Goal: Information Seeking & Learning: Compare options

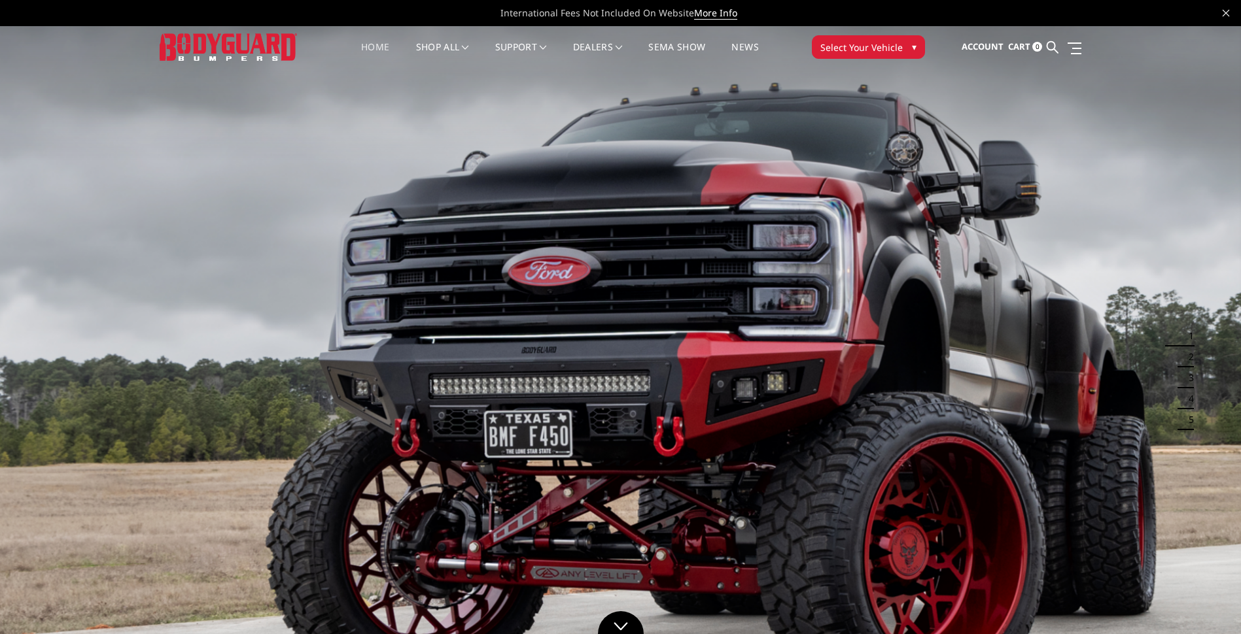
click at [855, 53] on span "Select Your Vehicle" at bounding box center [861, 48] width 82 height 14
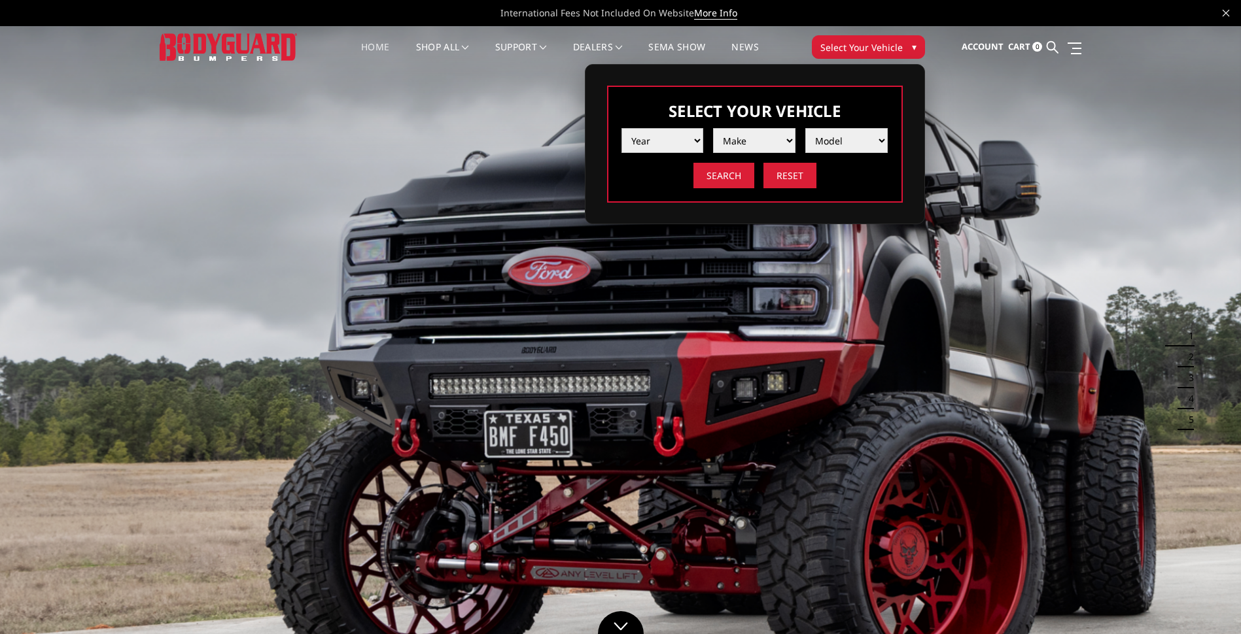
click at [644, 149] on select "Year [DATE] 2024 2023 2022 2021 2020 2019 2018 2017 2016 2015 2014 2013 2012 20…" at bounding box center [662, 140] width 82 height 25
select select "yr_2025"
click at [621, 128] on select "Year [DATE] 2024 2023 2022 2021 2020 2019 2018 2017 2016 2015 2014 2013 2012 20…" at bounding box center [662, 140] width 82 height 25
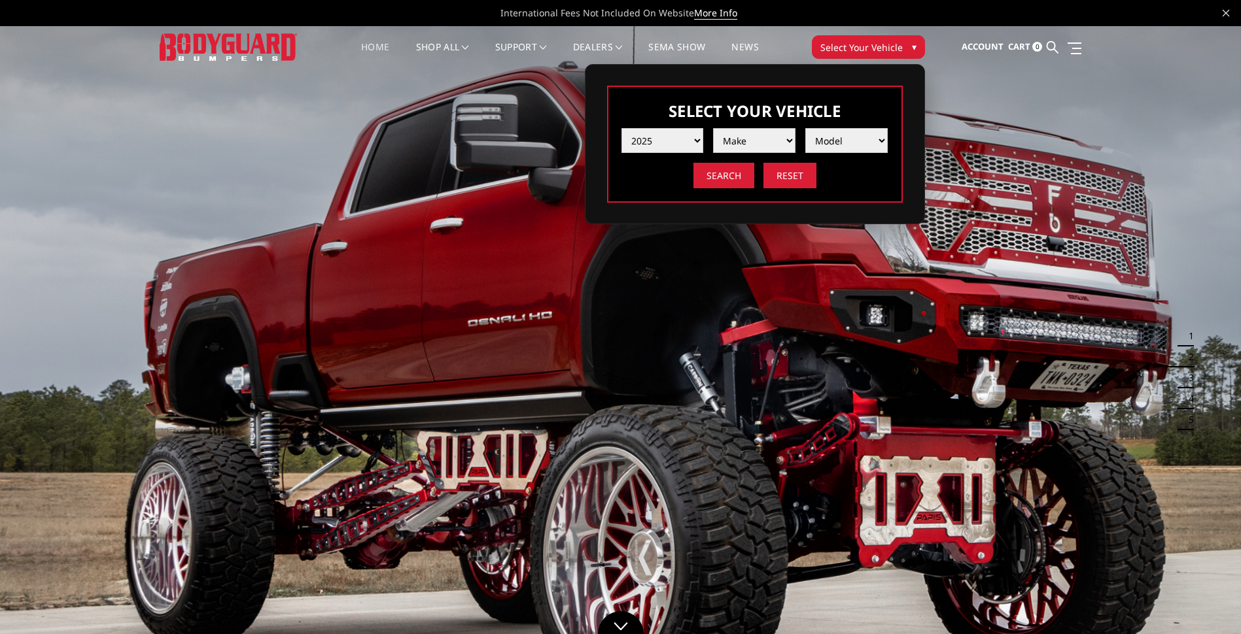
click at [759, 139] on select "Make Chevrolet Ford GMC Ram Toyota" at bounding box center [754, 140] width 82 height 25
select select "mk_ford"
click at [713, 128] on select "Make Chevrolet Ford GMC Ram Toyota" at bounding box center [754, 140] width 82 height 25
click at [844, 141] on select "Model F150 F150 Raptor F250 / F350 F450 F550" at bounding box center [846, 140] width 82 height 25
select select "md_f150-raptor"
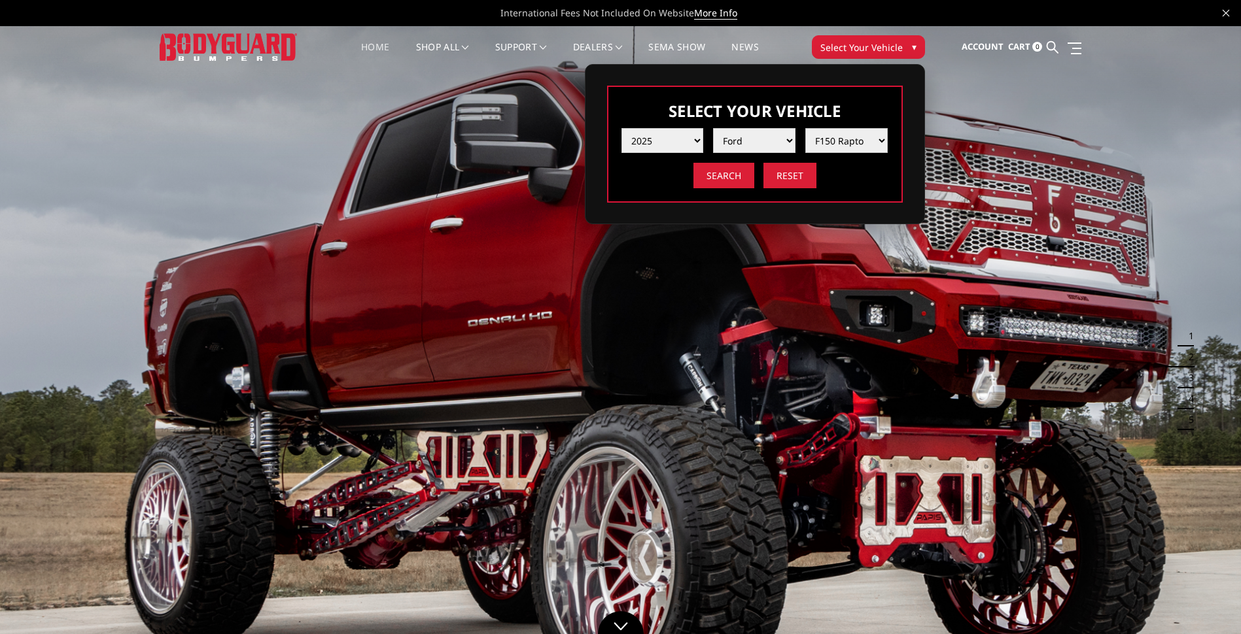
click at [805, 128] on select "Model F150 F150 Raptor F250 / F350 F450 F550" at bounding box center [846, 140] width 82 height 25
click at [704, 171] on input "Search" at bounding box center [723, 176] width 61 height 26
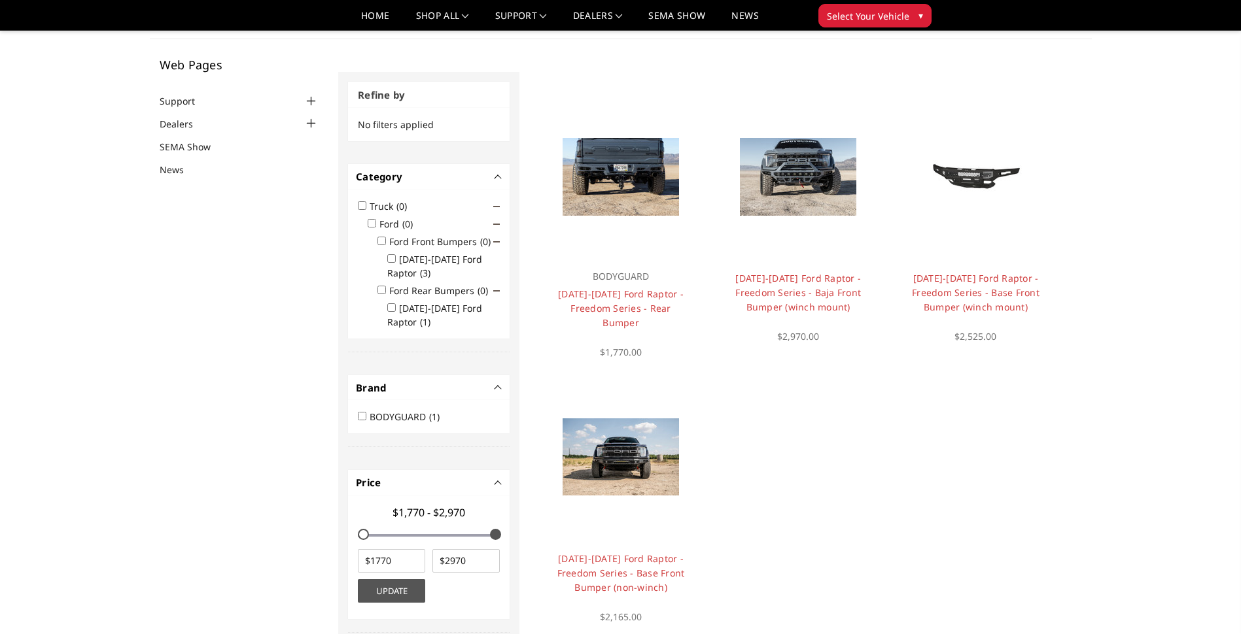
scroll to position [39, 0]
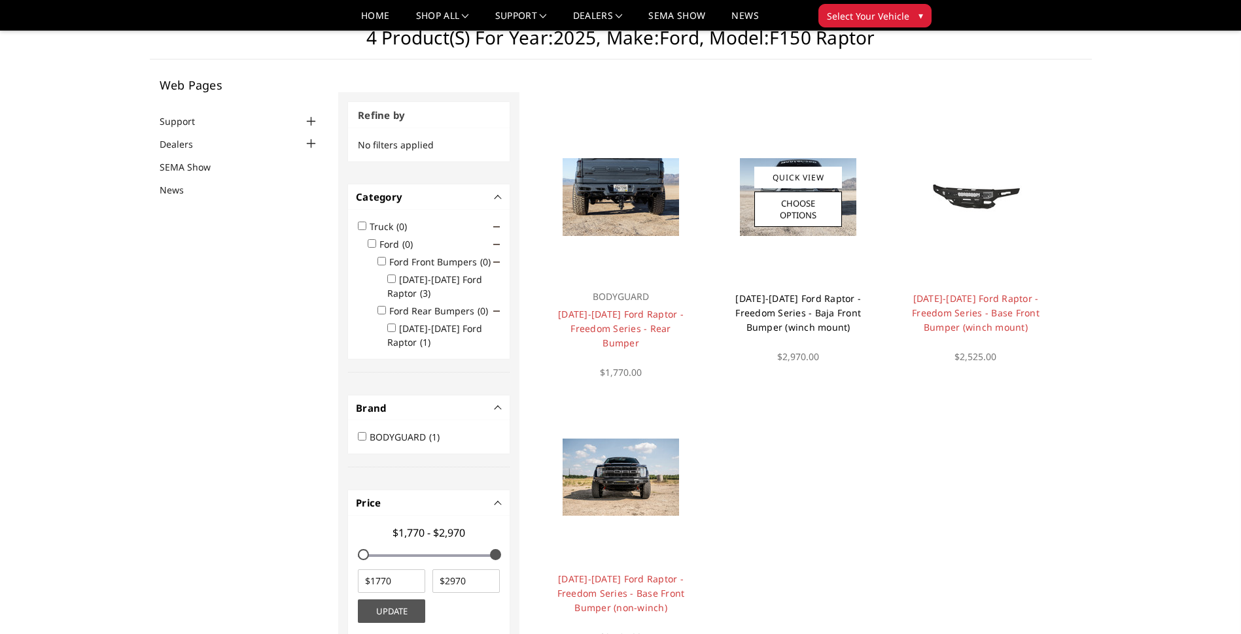
click at [799, 313] on link "2021-2025 Ford Raptor - Freedom Series - Baja Front Bumper (winch mount)" at bounding box center [798, 312] width 126 height 41
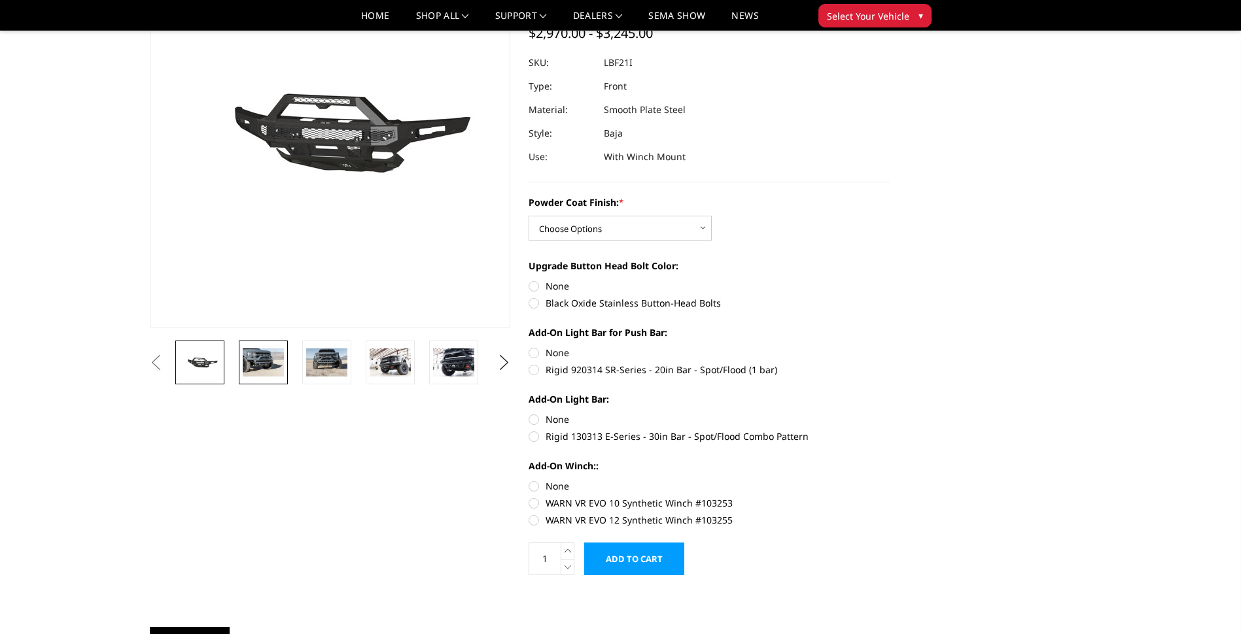
click at [267, 370] on img at bounding box center [263, 362] width 41 height 27
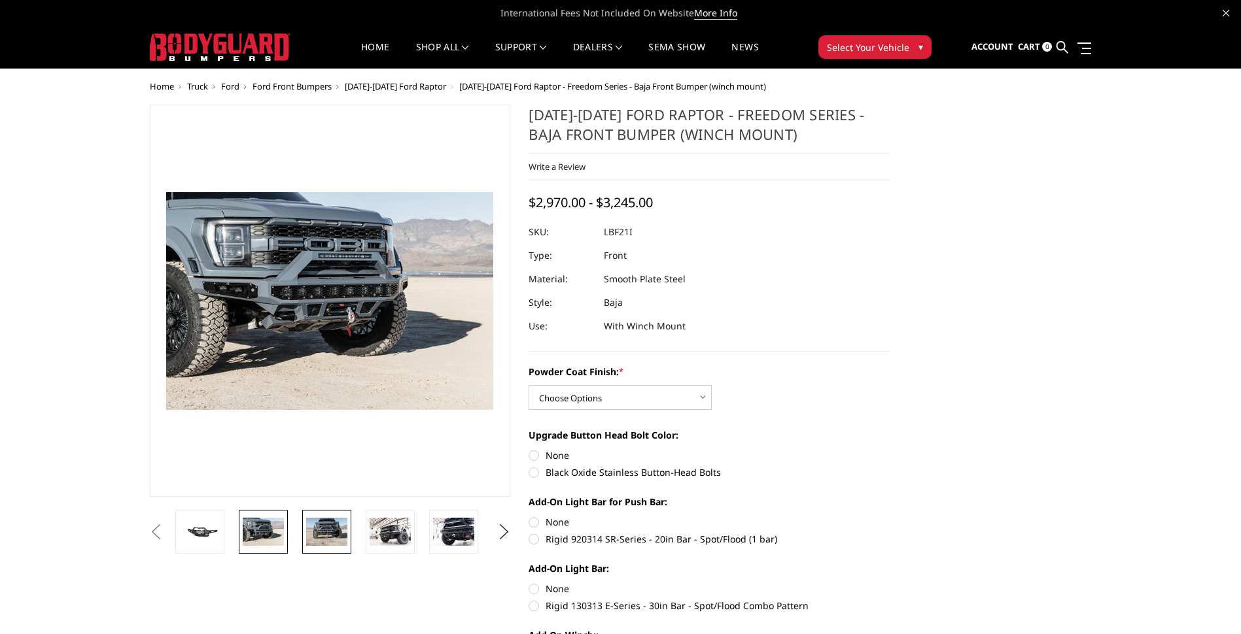
click at [345, 522] on img at bounding box center [326, 531] width 41 height 27
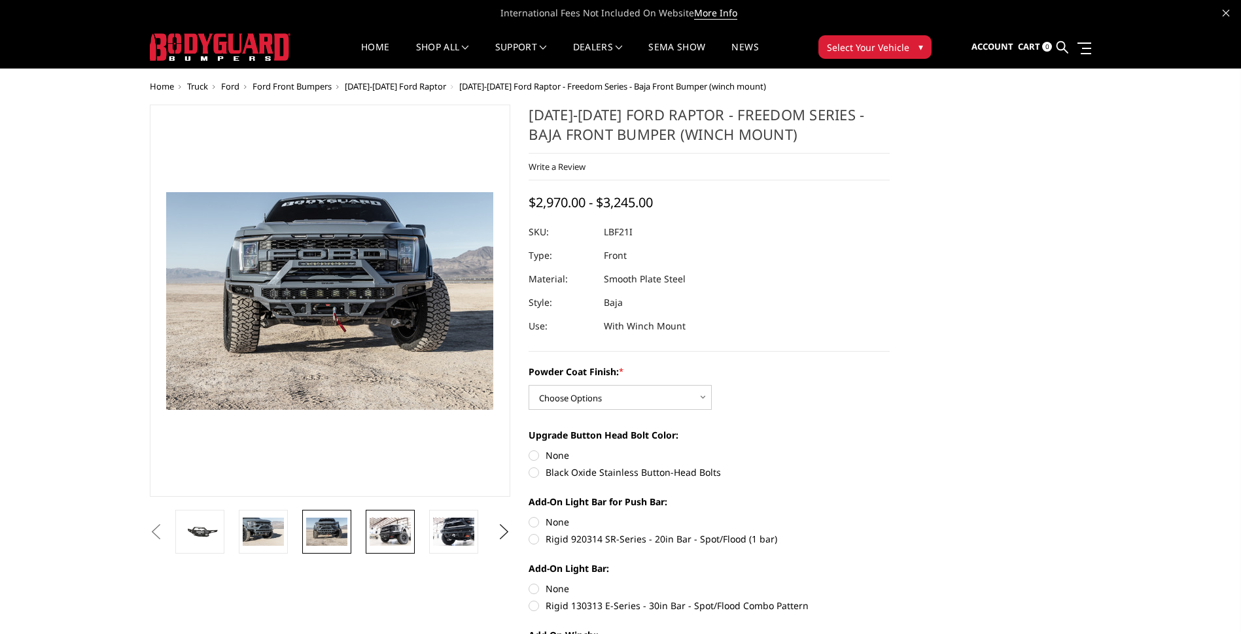
click at [398, 530] on img at bounding box center [390, 531] width 41 height 27
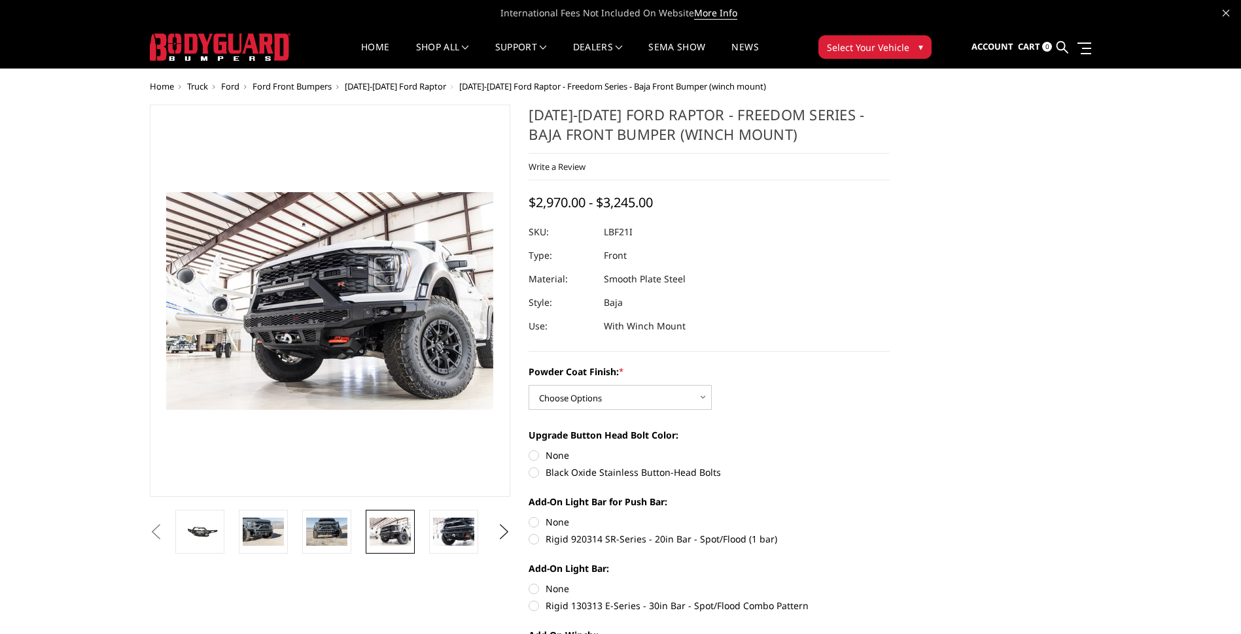
click at [363, 535] on li at bounding box center [394, 532] width 63 height 44
click at [332, 531] on img at bounding box center [326, 531] width 41 height 27
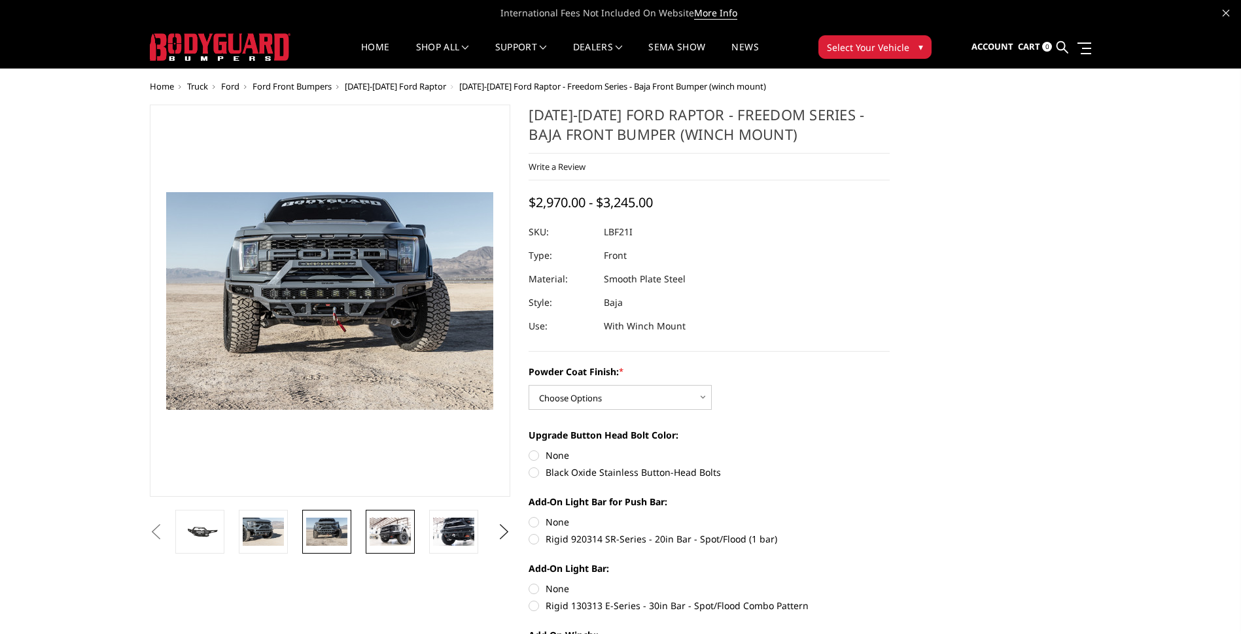
click at [386, 534] on img at bounding box center [390, 531] width 41 height 27
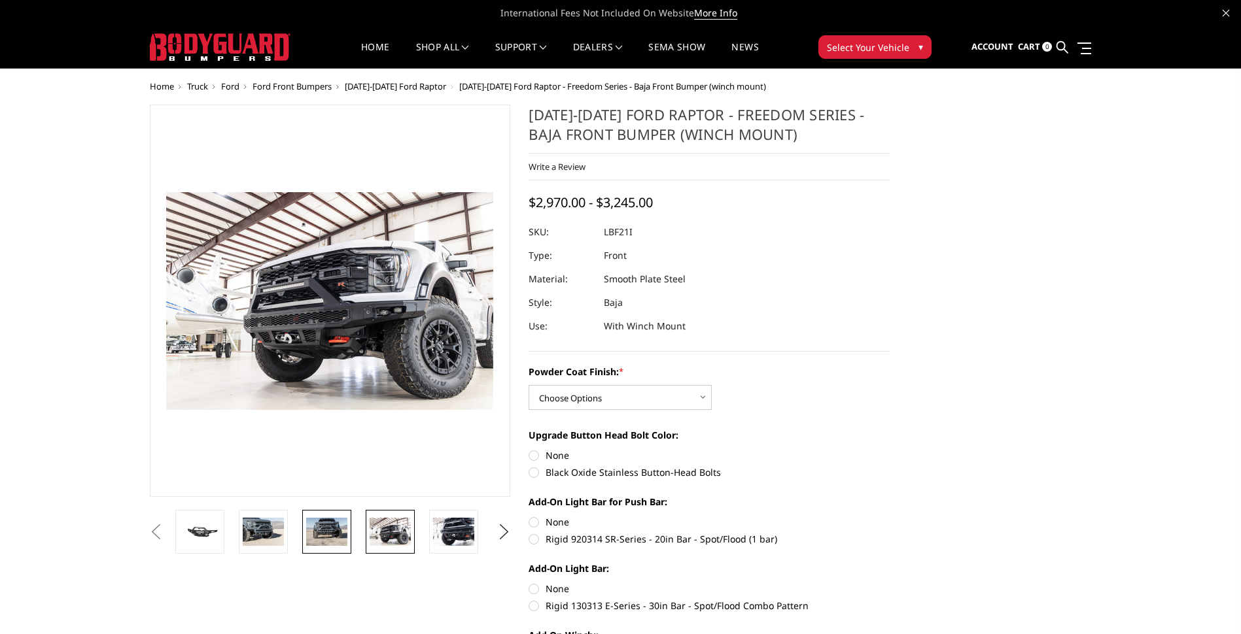
click at [332, 539] on img at bounding box center [326, 531] width 41 height 27
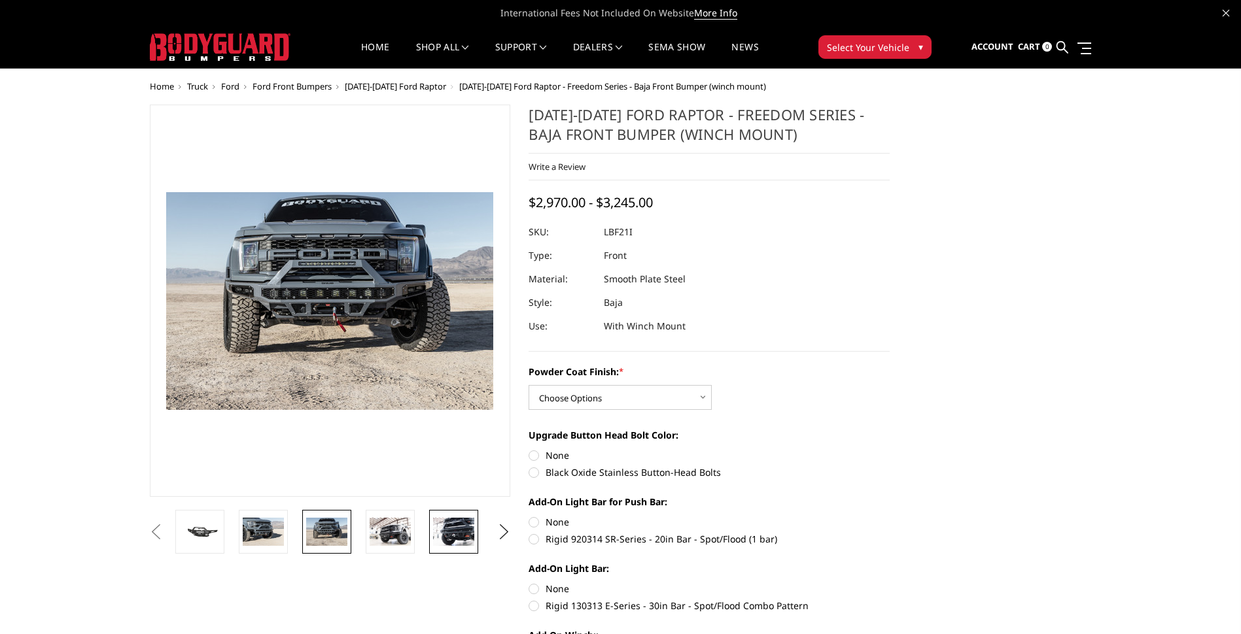
click at [451, 533] on img at bounding box center [453, 531] width 41 height 27
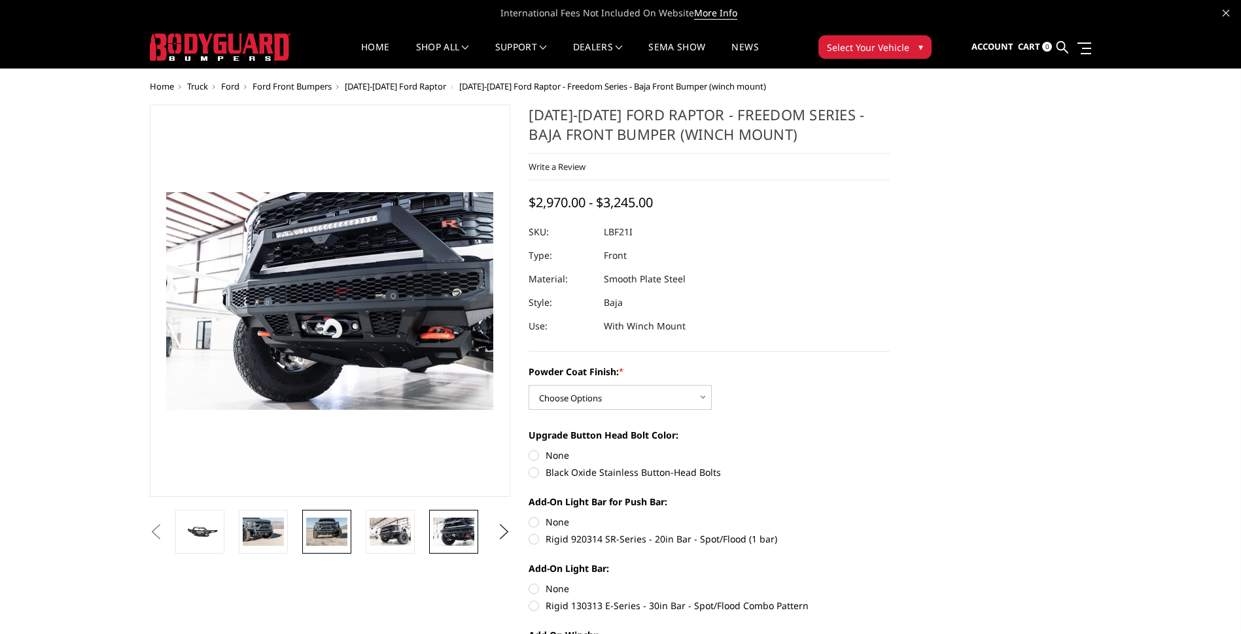
click at [334, 539] on img at bounding box center [326, 531] width 41 height 27
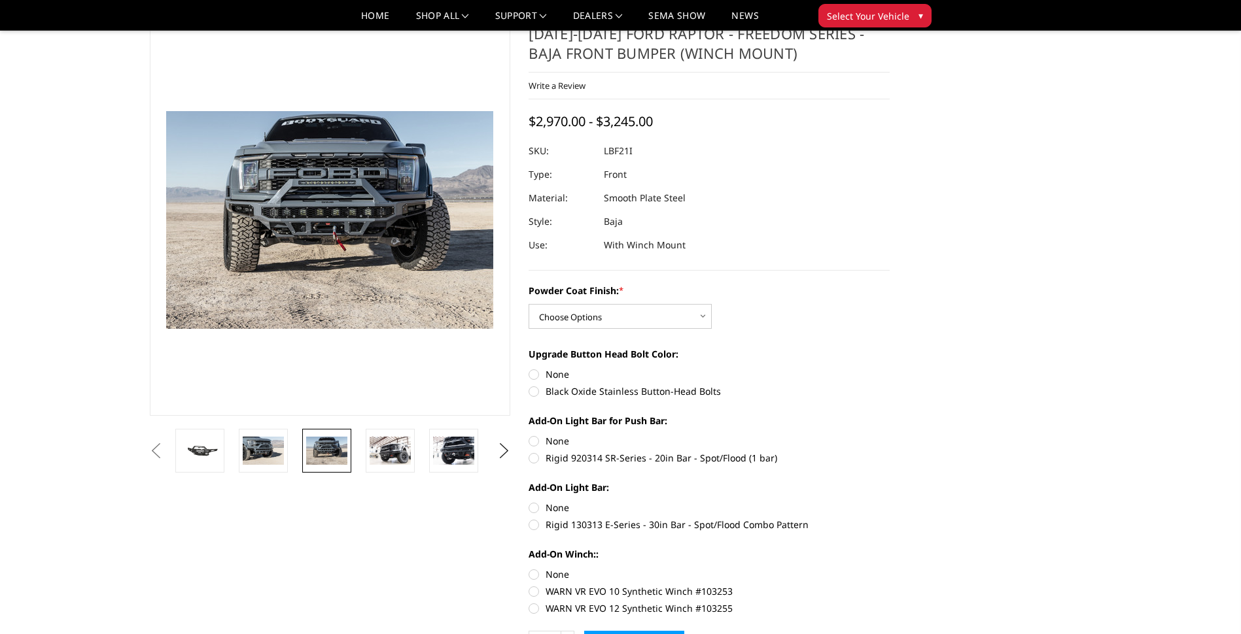
scroll to position [65, 0]
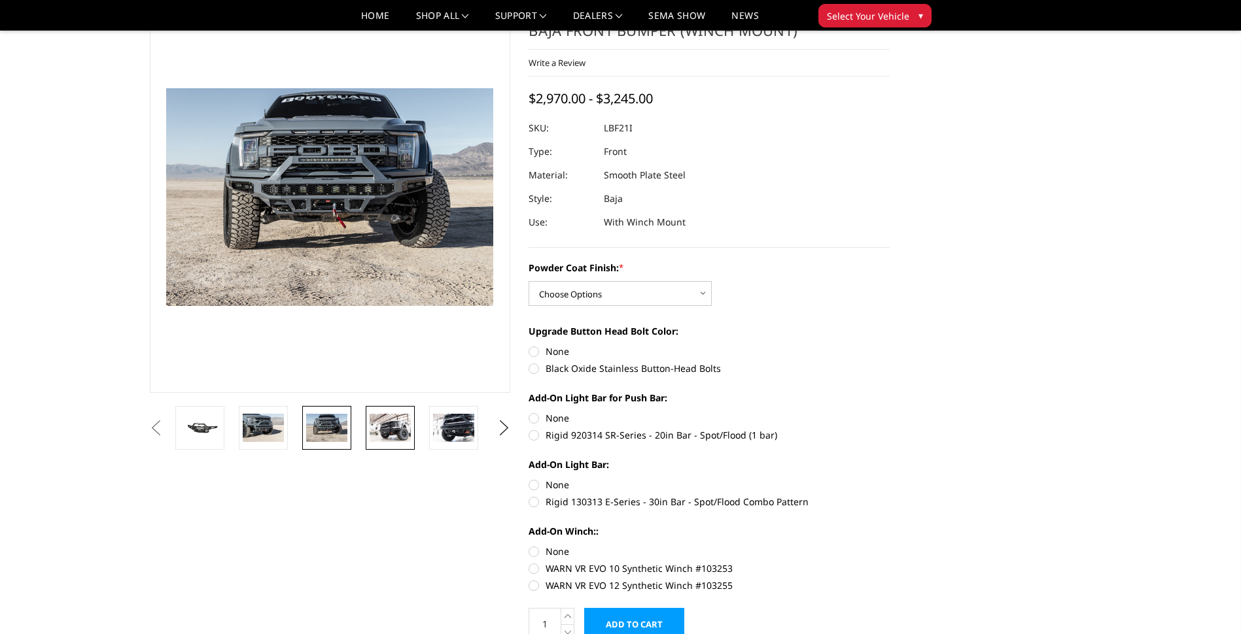
click at [402, 430] on img at bounding box center [390, 427] width 41 height 27
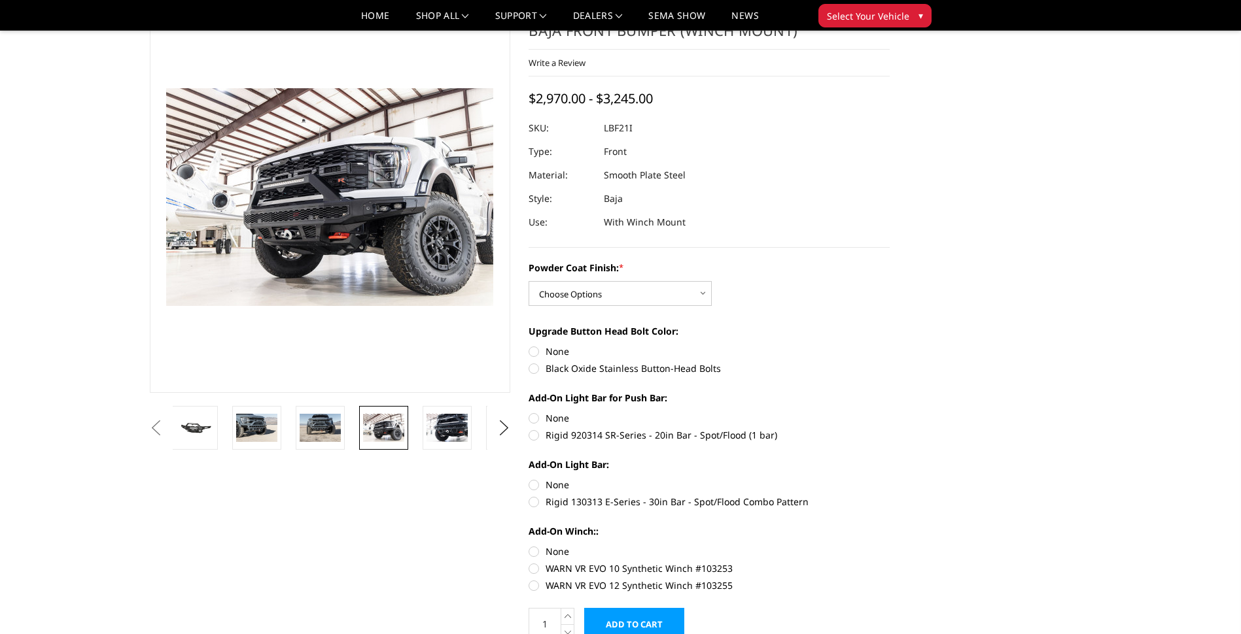
drag, startPoint x: 402, startPoint y: 430, endPoint x: 395, endPoint y: 428, distance: 6.8
drag, startPoint x: 395, startPoint y: 428, endPoint x: 398, endPoint y: 476, distance: 47.8
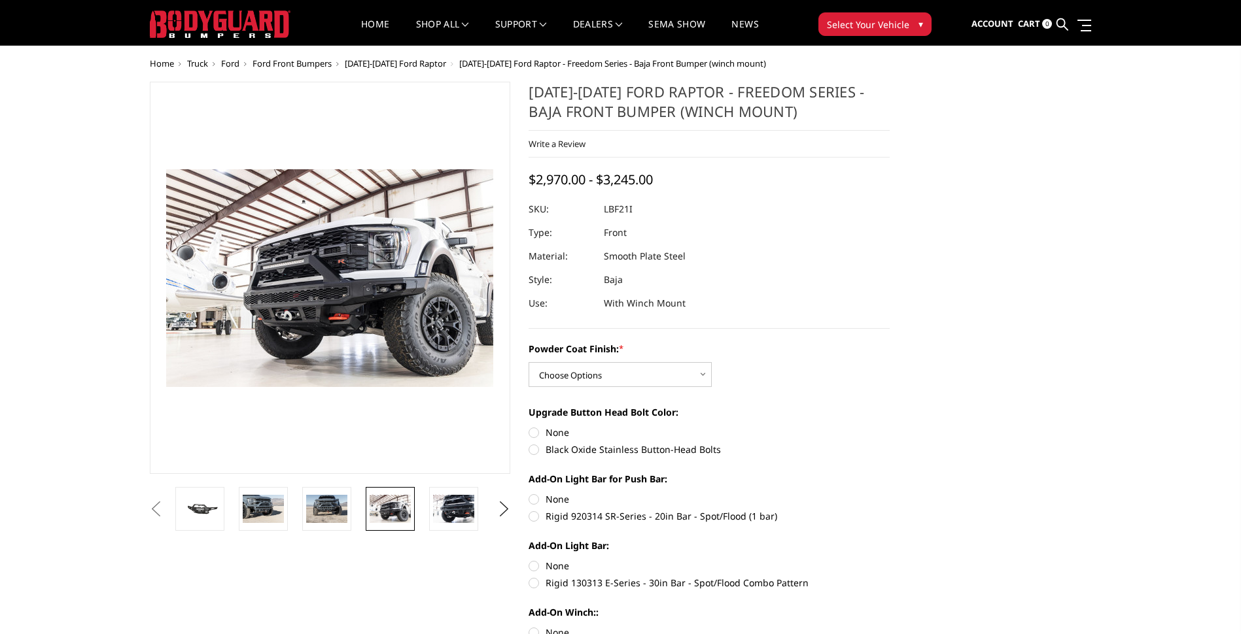
scroll to position [0, 0]
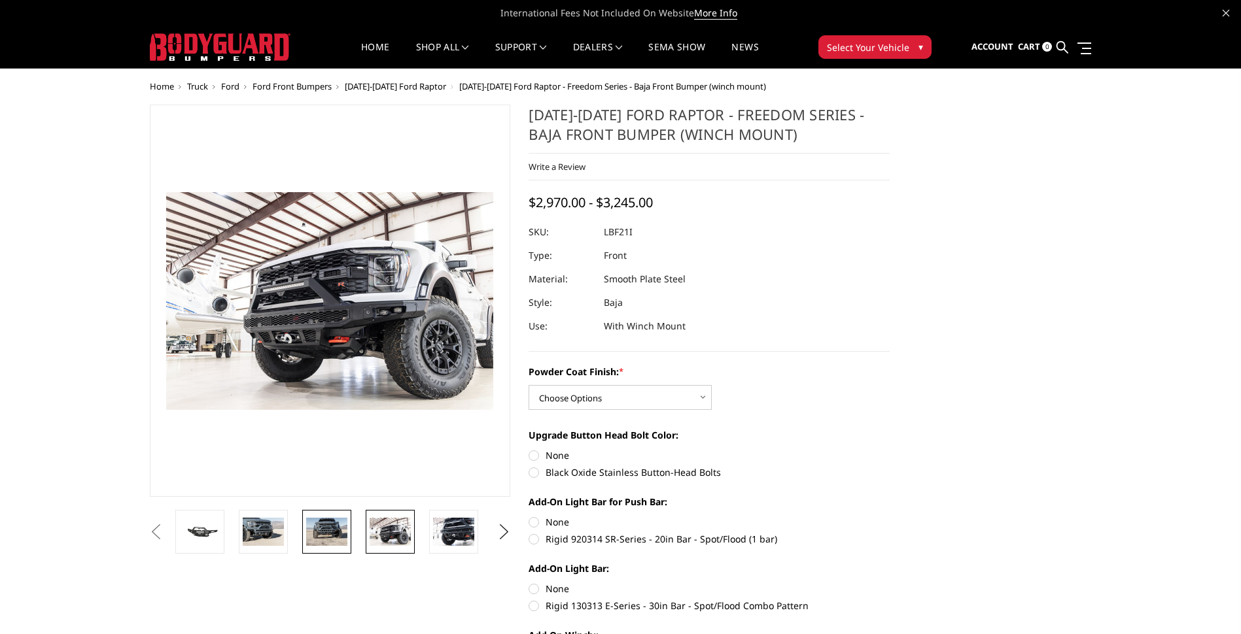
click at [326, 529] on img at bounding box center [326, 531] width 41 height 27
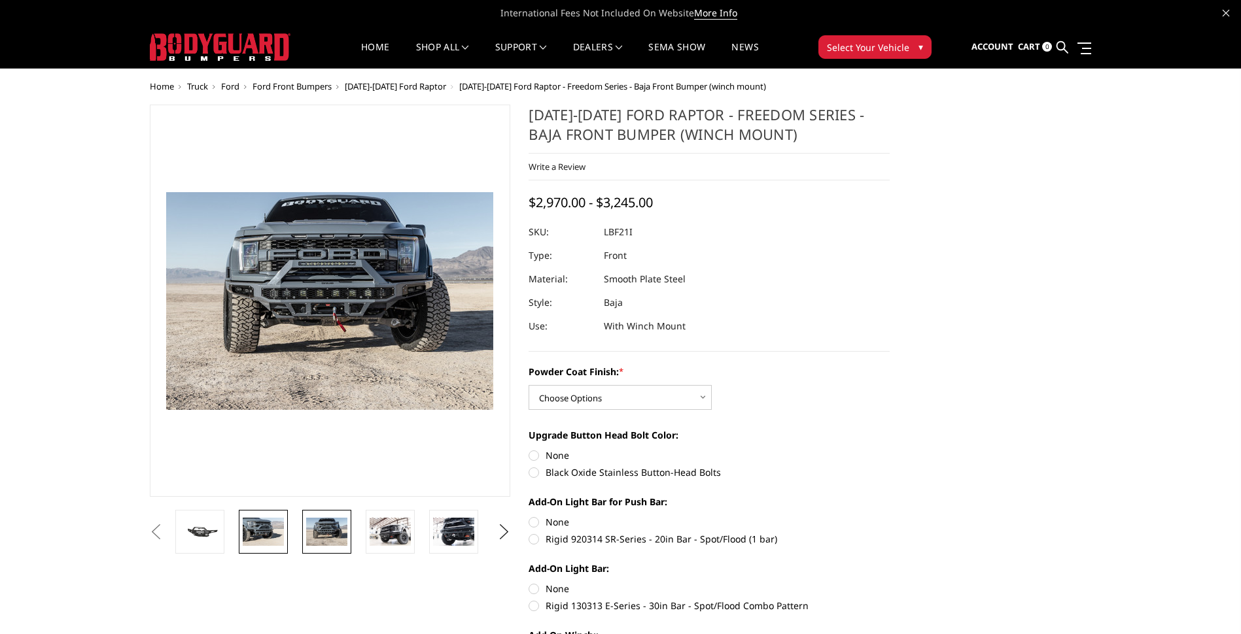
click at [253, 540] on img at bounding box center [263, 531] width 41 height 27
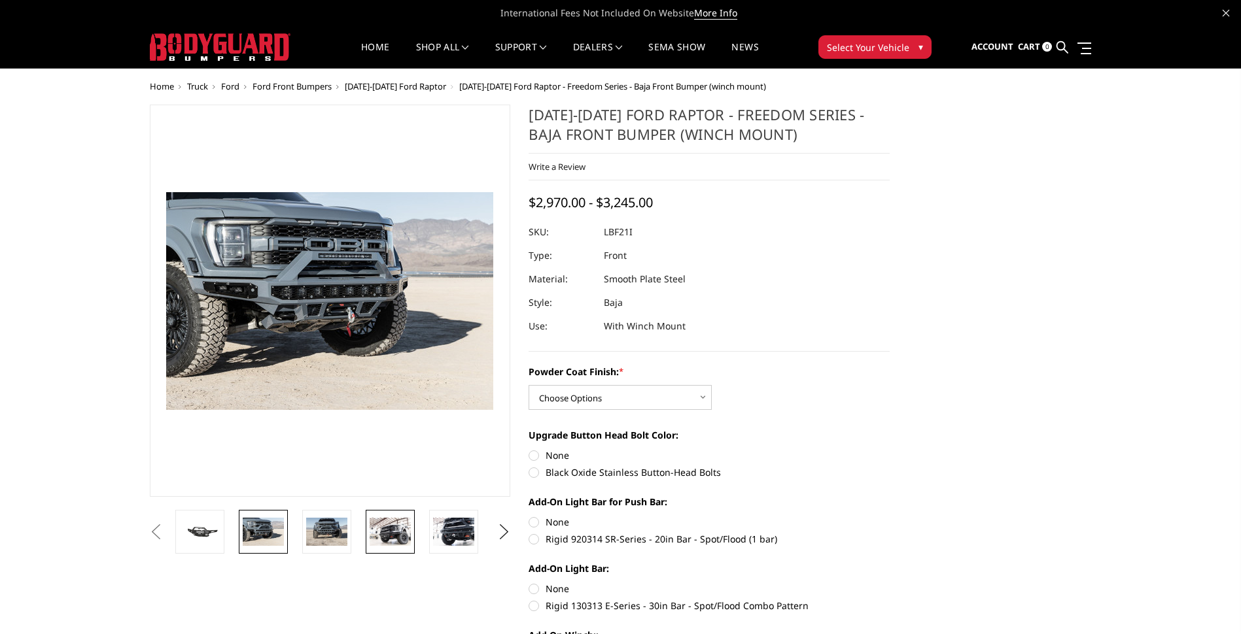
click at [401, 540] on img at bounding box center [390, 531] width 41 height 27
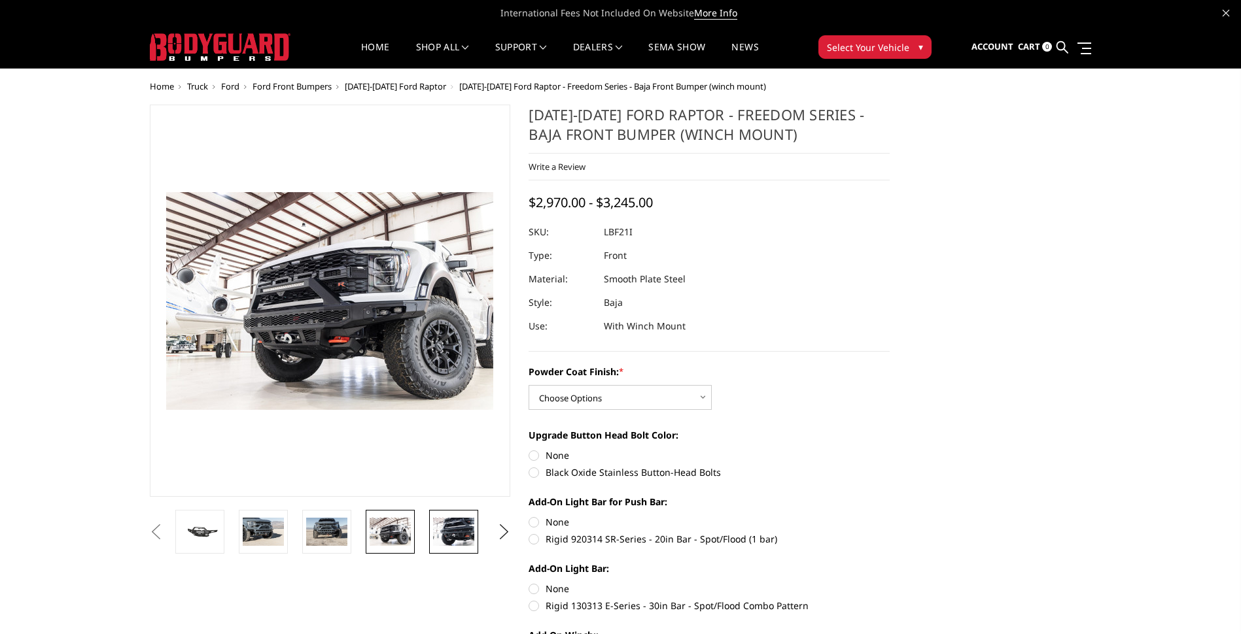
click at [464, 538] on img at bounding box center [453, 531] width 41 height 27
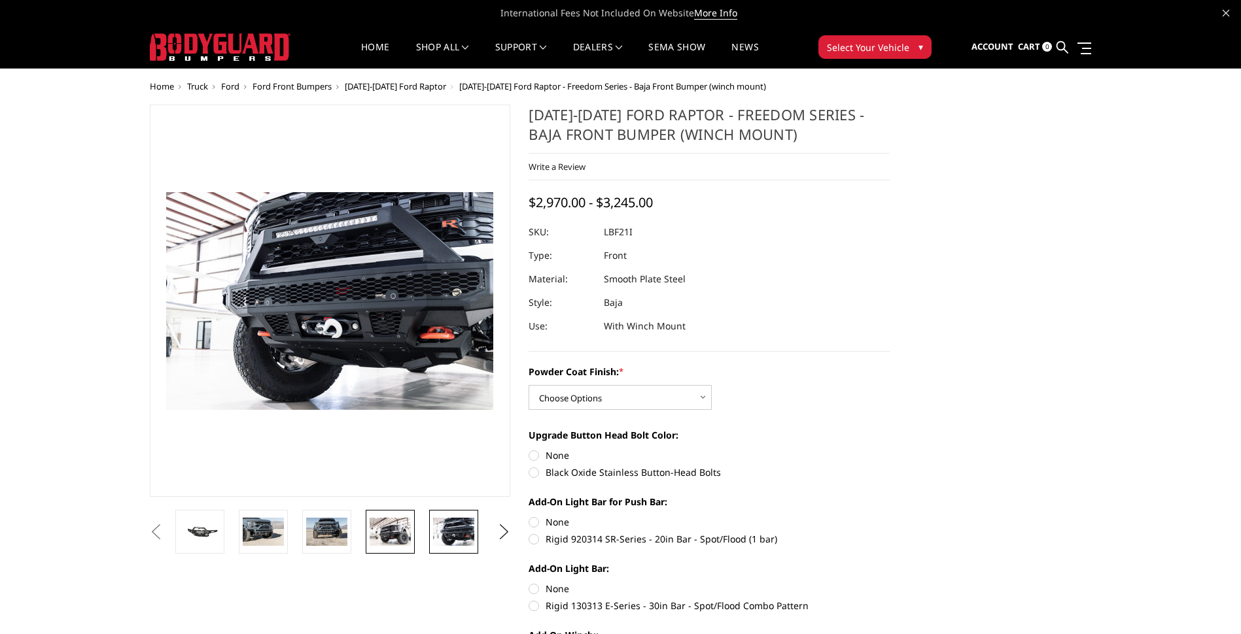
click at [405, 539] on img at bounding box center [390, 531] width 41 height 27
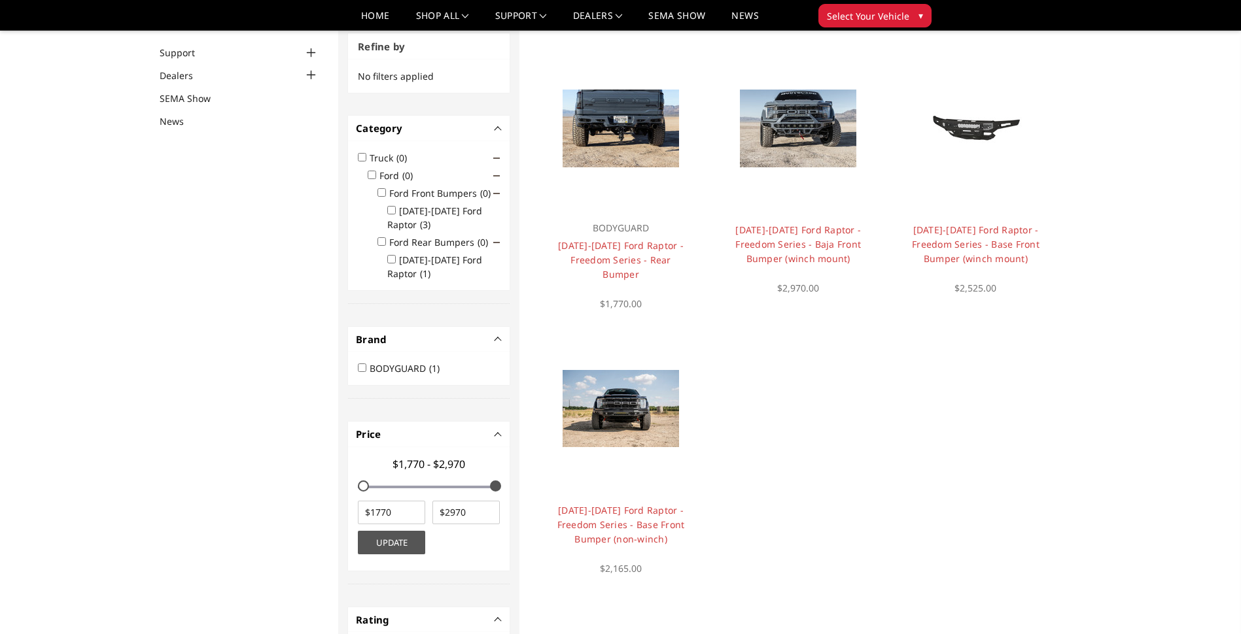
scroll to position [131, 0]
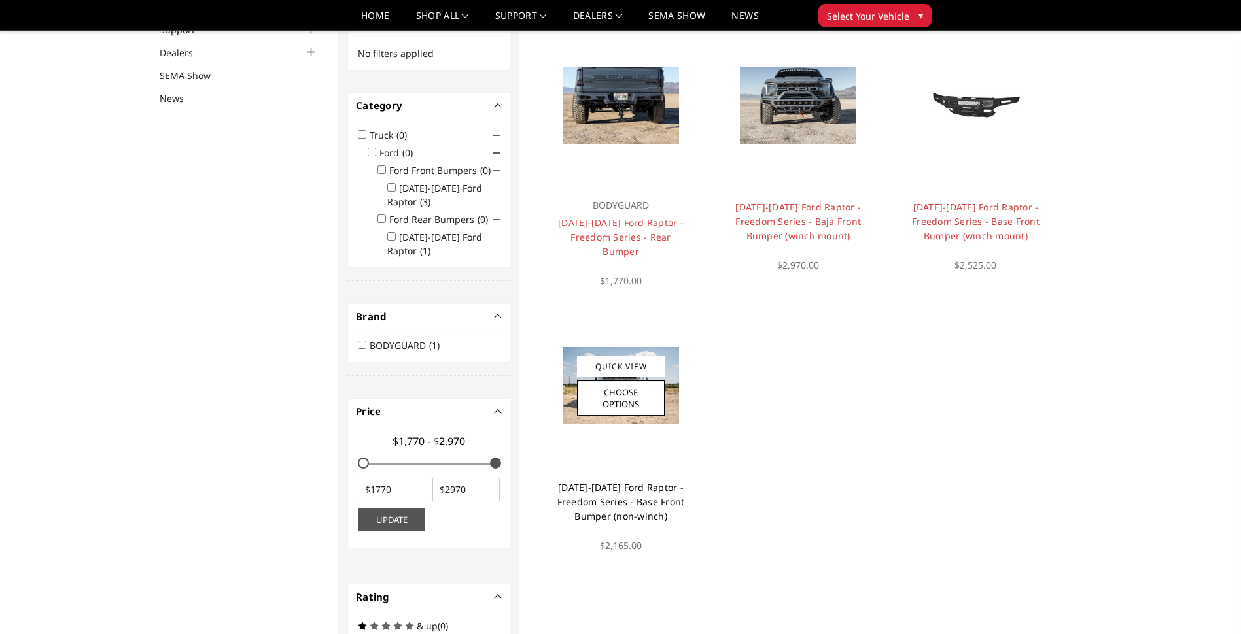
click at [638, 498] on link "2021-2025 Ford Raptor - Freedom Series - Base Front Bumper (non-winch)" at bounding box center [621, 501] width 128 height 41
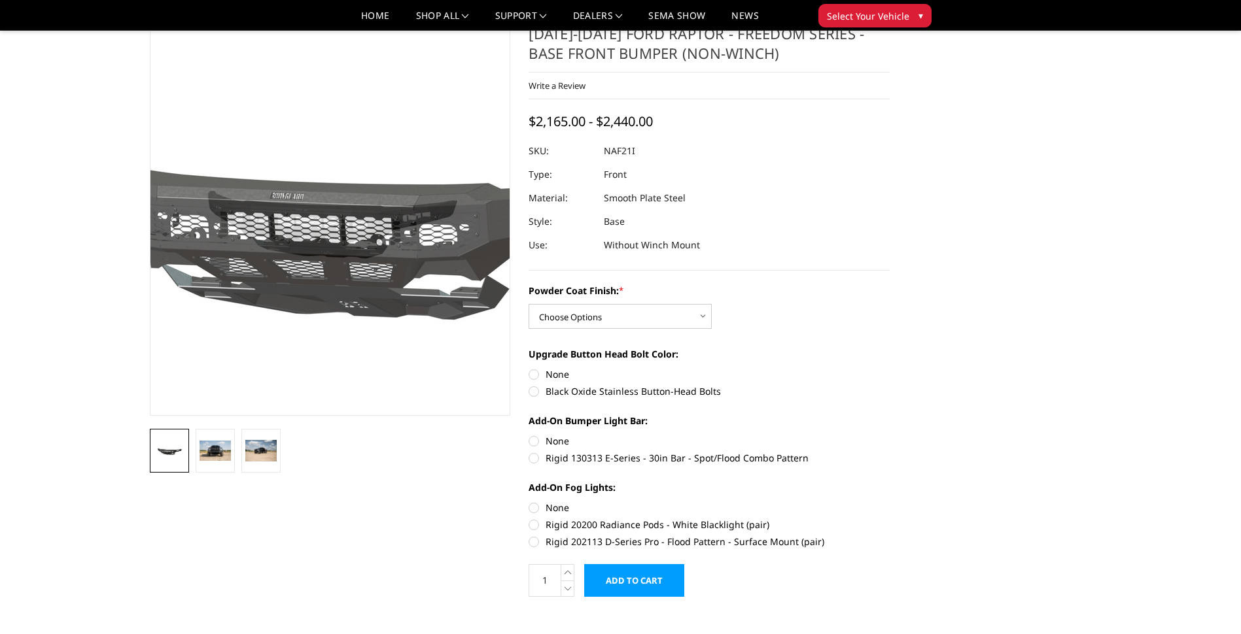
scroll to position [65, 0]
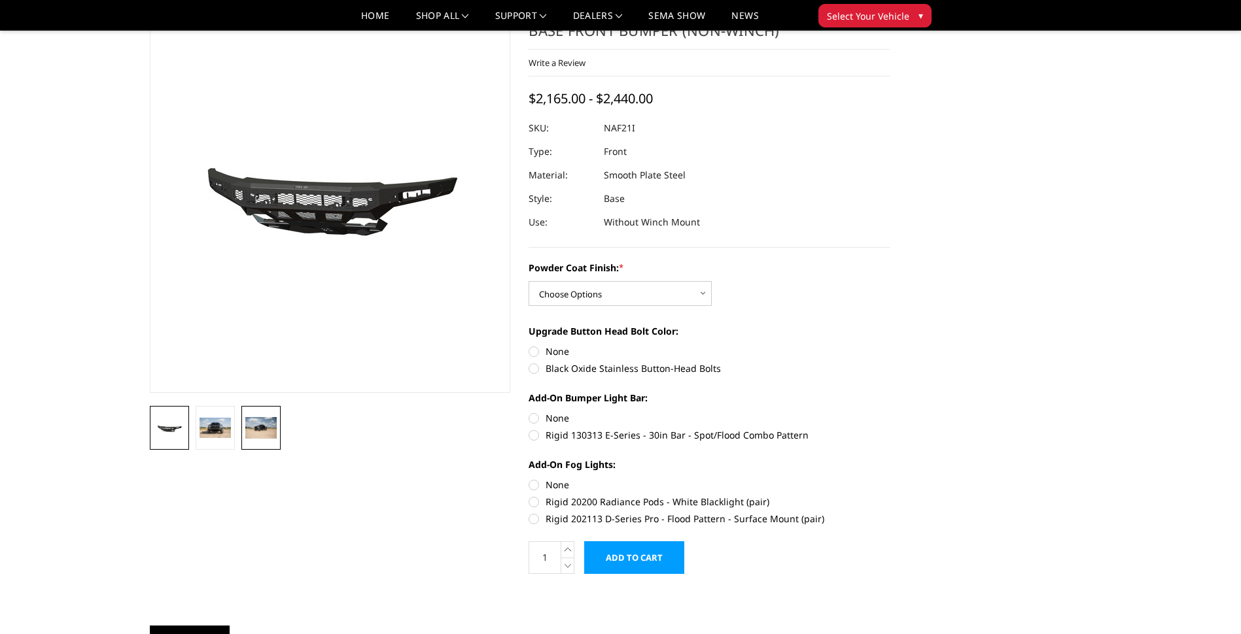
click at [260, 439] on link at bounding box center [260, 428] width 39 height 44
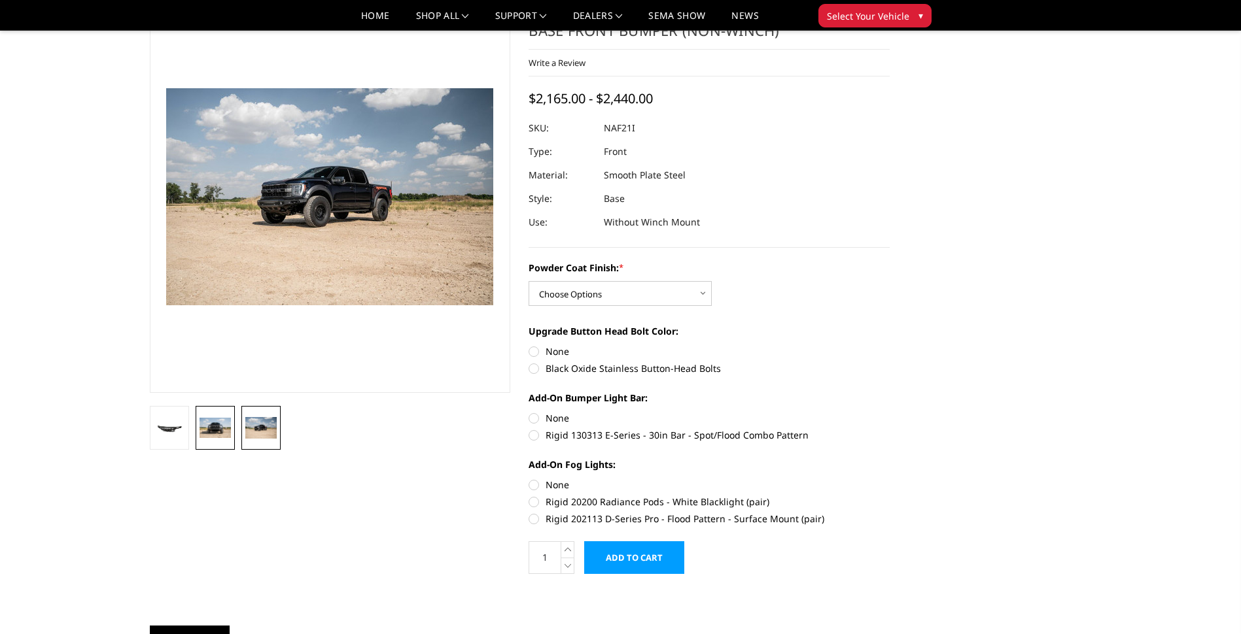
click at [230, 438] on img at bounding box center [214, 428] width 31 height 21
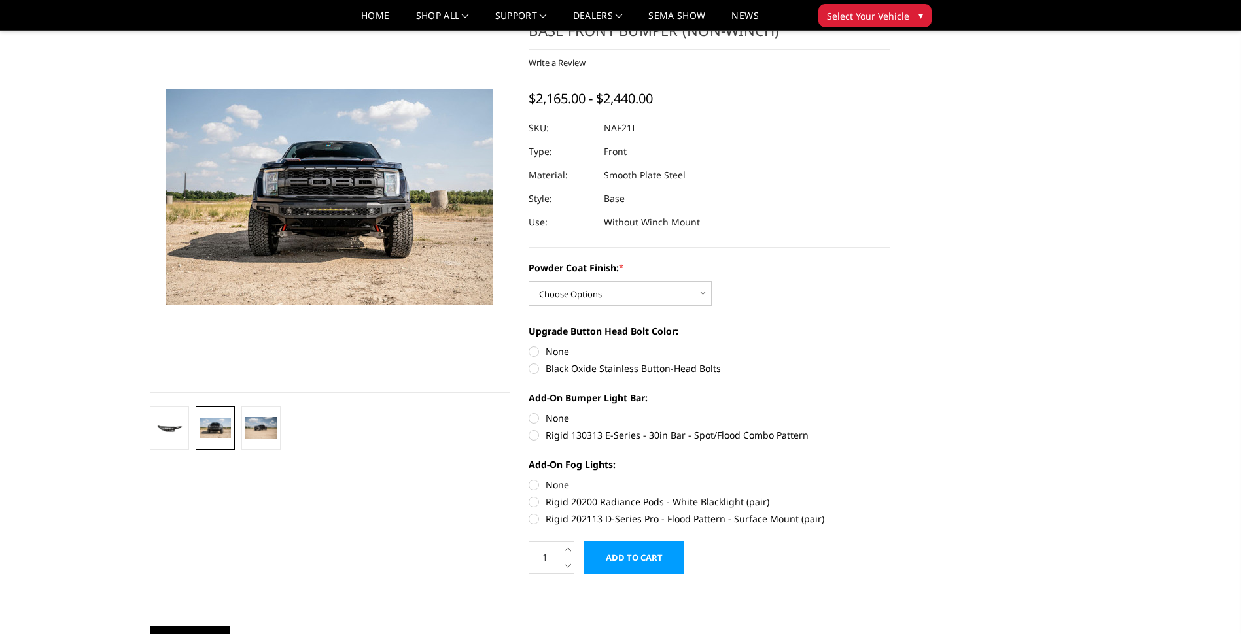
click at [204, 438] on img at bounding box center [214, 428] width 31 height 21
click at [171, 439] on link at bounding box center [169, 428] width 39 height 44
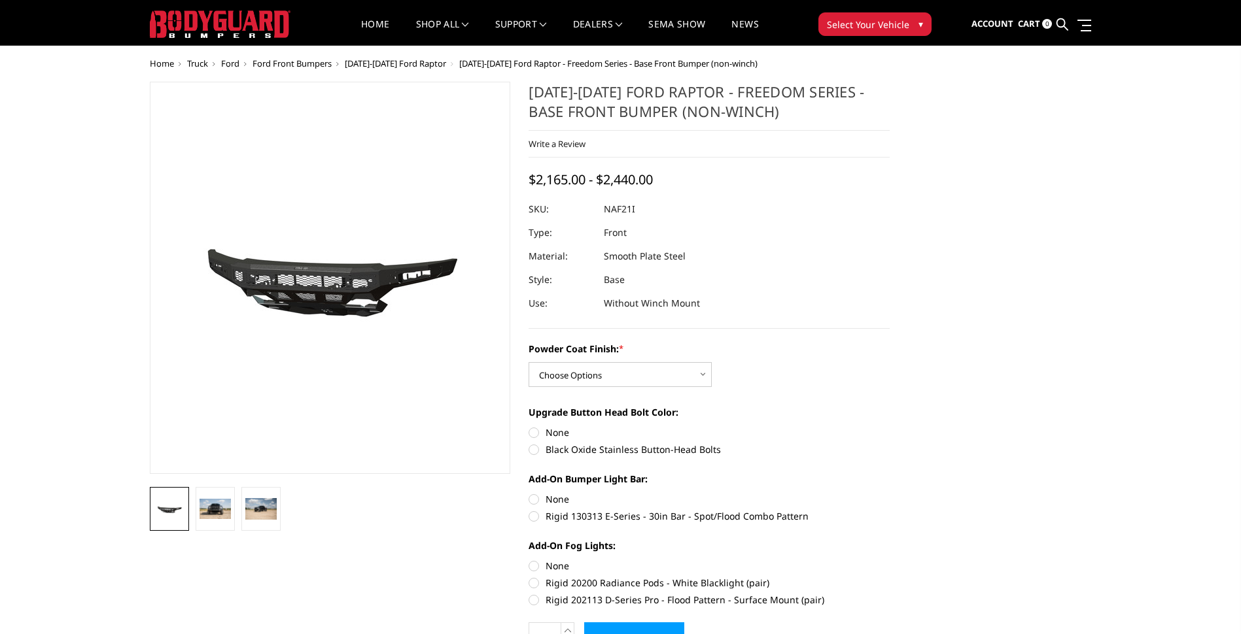
scroll to position [0, 0]
